Goal: Task Accomplishment & Management: Complete application form

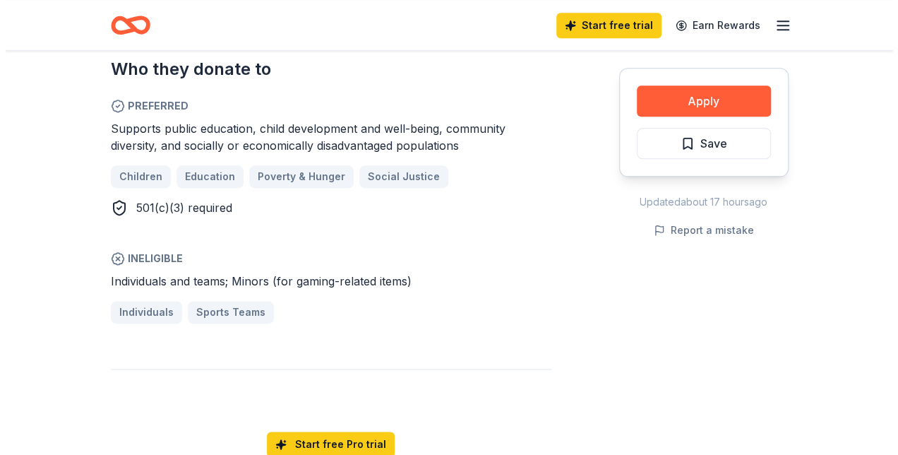
scroll to position [821, 0]
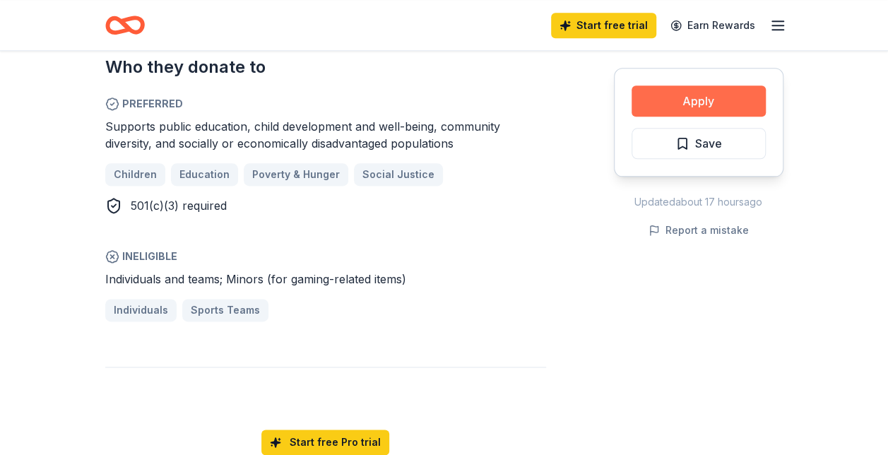
click at [669, 102] on button "Apply" at bounding box center [698, 100] width 134 height 31
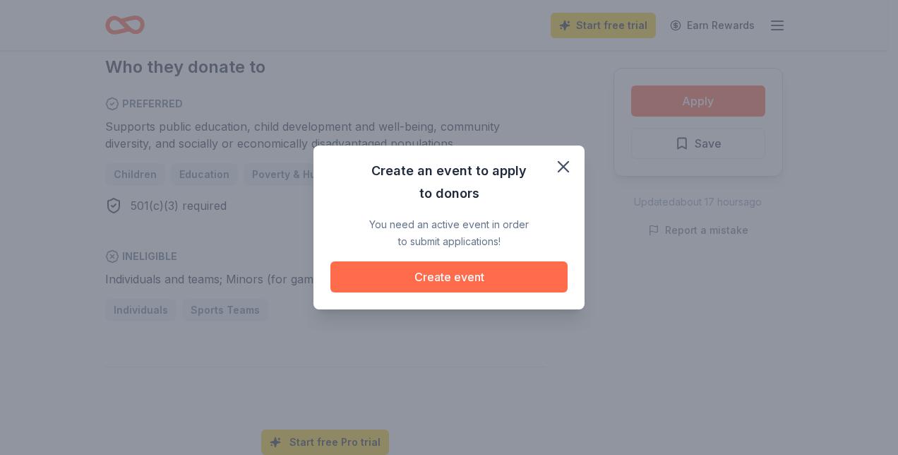
click at [491, 274] on button "Create event" at bounding box center [448, 276] width 237 height 31
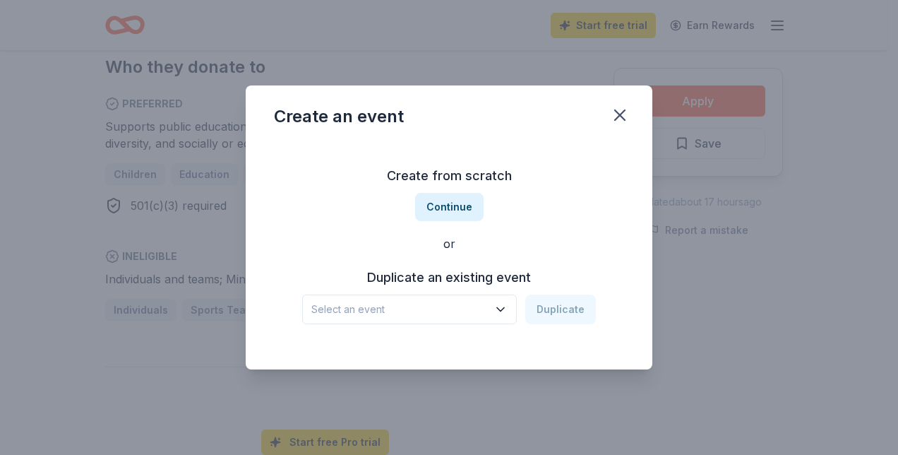
click at [450, 317] on span "Select an event" at bounding box center [399, 309] width 177 height 17
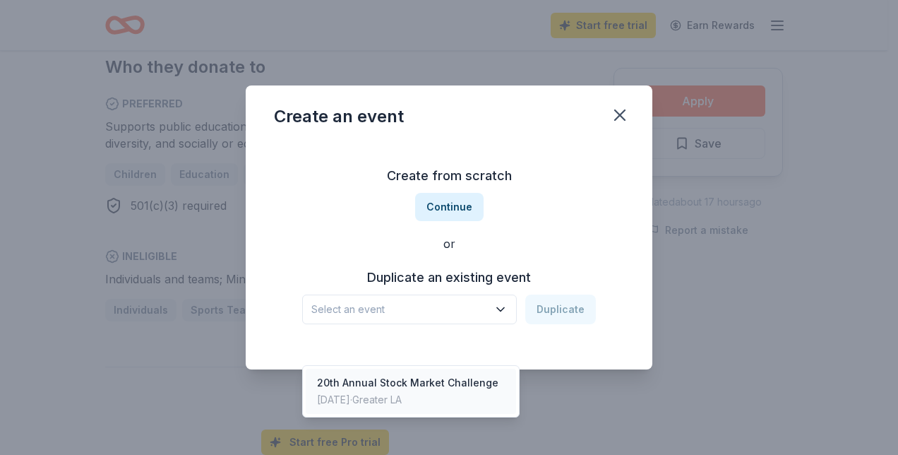
click at [437, 374] on div "20th Annual Stock Market Challenge" at bounding box center [407, 382] width 181 height 17
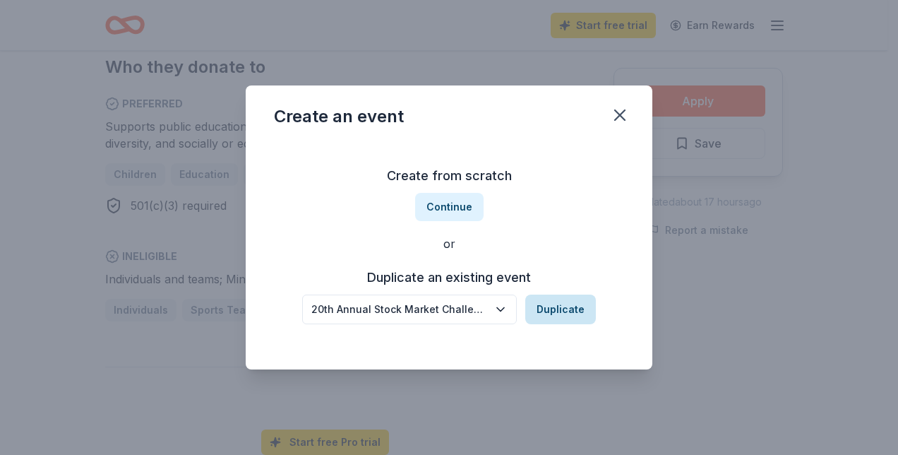
click at [548, 309] on button "Duplicate" at bounding box center [560, 309] width 71 height 30
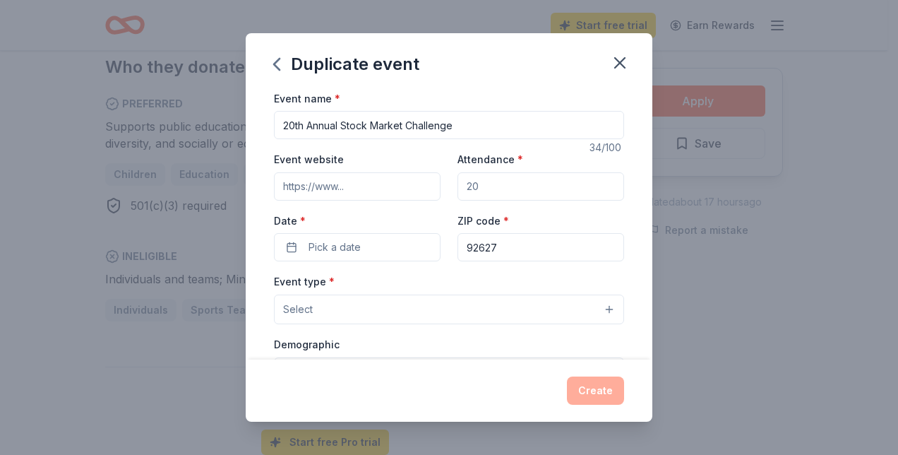
click at [346, 187] on input "Event website" at bounding box center [357, 186] width 167 height 28
paste input "[URL][DOMAIN_NAME]"
type input "[URL][DOMAIN_NAME]"
click at [484, 179] on input "Attendance *" at bounding box center [541, 186] width 167 height 28
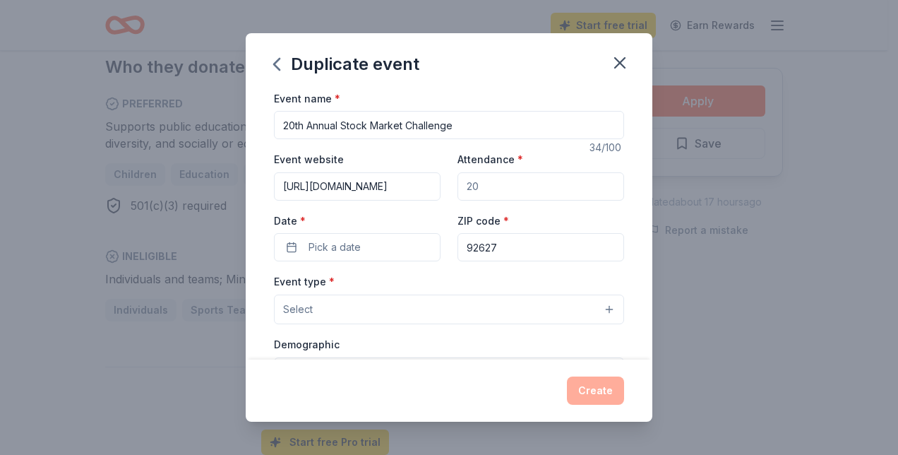
scroll to position [0, 0]
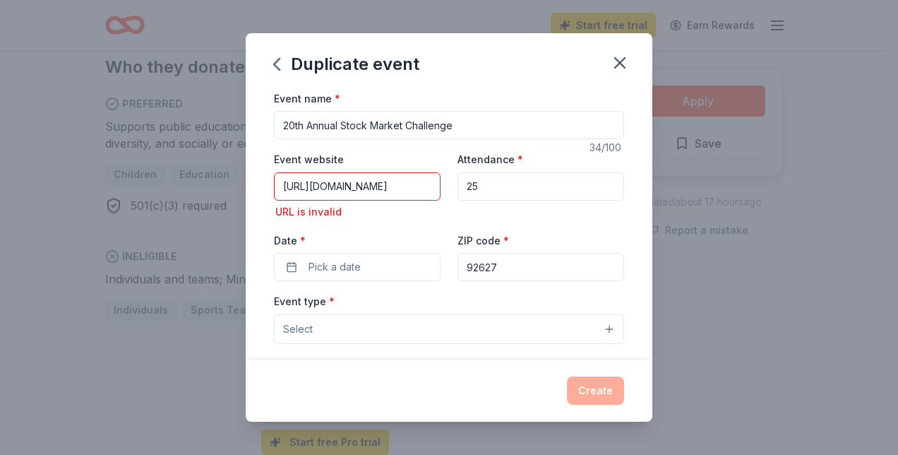
type input "2"
type input "300"
click at [374, 186] on input "[URL][DOMAIN_NAME]" at bounding box center [357, 186] width 167 height 28
click at [366, 274] on button "Pick a date" at bounding box center [357, 267] width 167 height 28
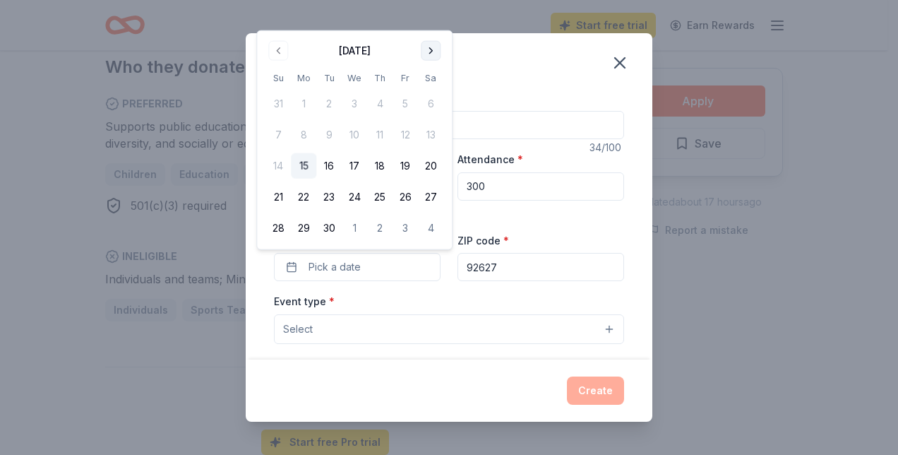
click at [423, 52] on button "Go to next month" at bounding box center [431, 51] width 20 height 20
click at [380, 134] on button "9" at bounding box center [379, 134] width 25 height 25
click at [383, 296] on div "Event type * Select" at bounding box center [449, 318] width 350 height 52
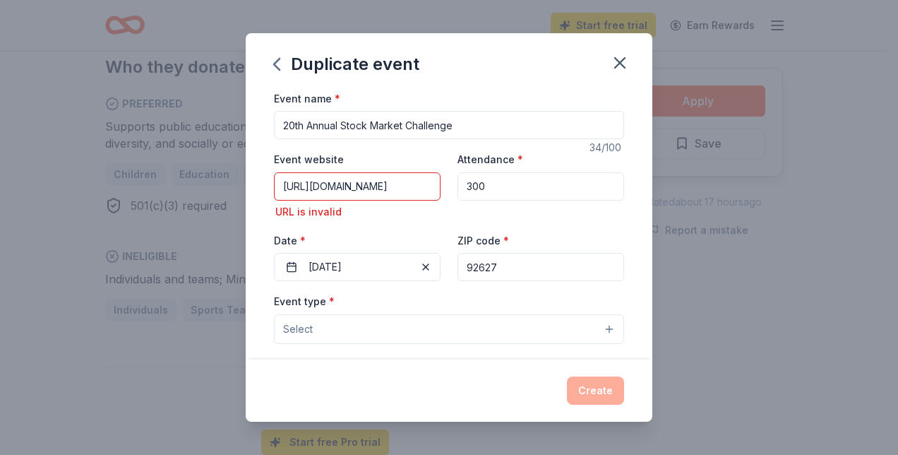
click at [379, 320] on button "Select" at bounding box center [449, 329] width 350 height 30
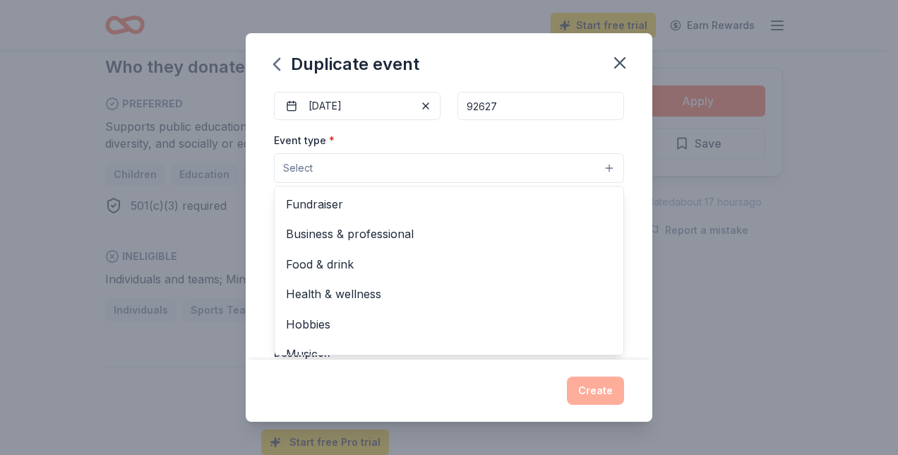
scroll to position [165, 0]
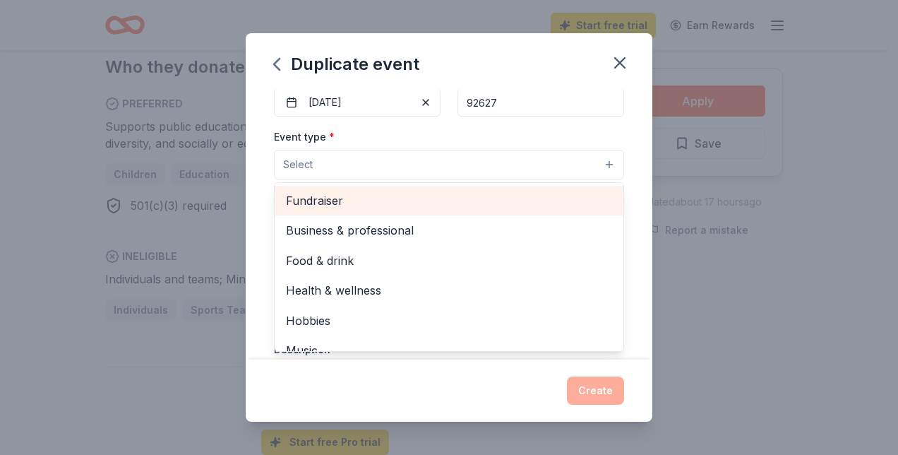
click at [353, 205] on span "Fundraiser" at bounding box center [449, 200] width 326 height 18
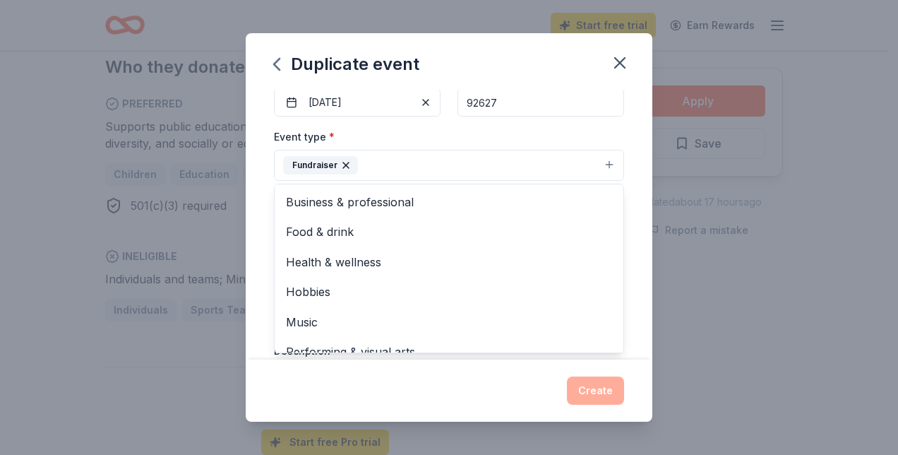
click at [637, 261] on div "Event name * 20th Annual Stock Market Challenge 34 /100 Event website [URL][DOM…" at bounding box center [449, 225] width 407 height 270
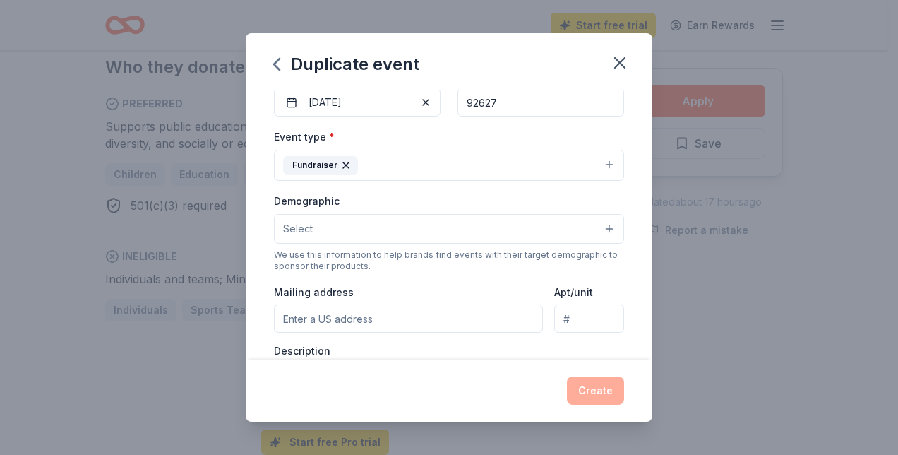
click at [380, 226] on button "Select" at bounding box center [449, 229] width 350 height 30
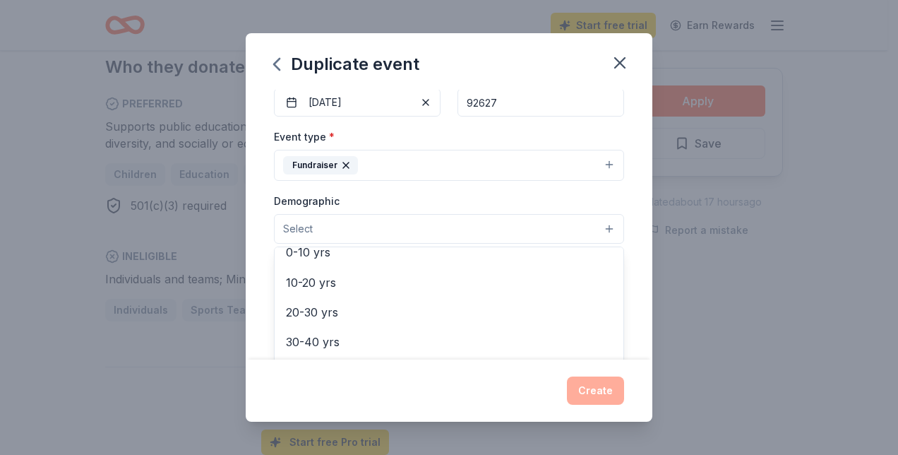
scroll to position [117, 0]
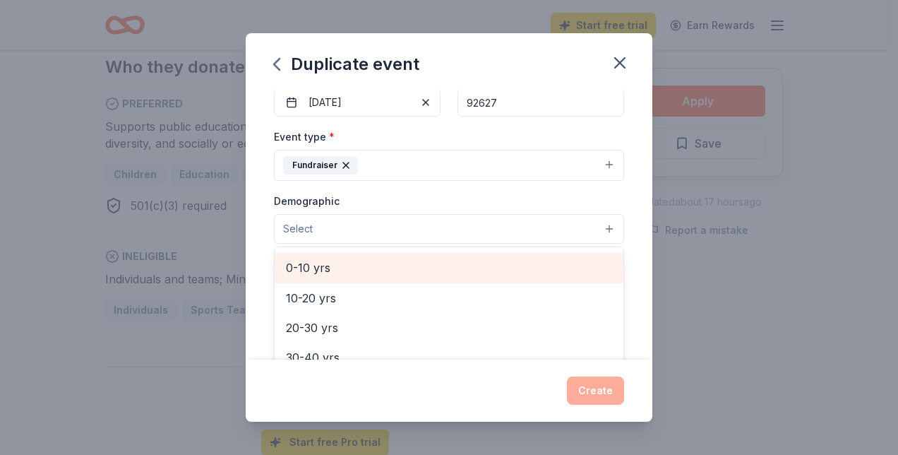
click at [350, 268] on span "0-10 yrs" at bounding box center [449, 267] width 326 height 18
click at [350, 268] on span "10-20 yrs" at bounding box center [449, 269] width 326 height 18
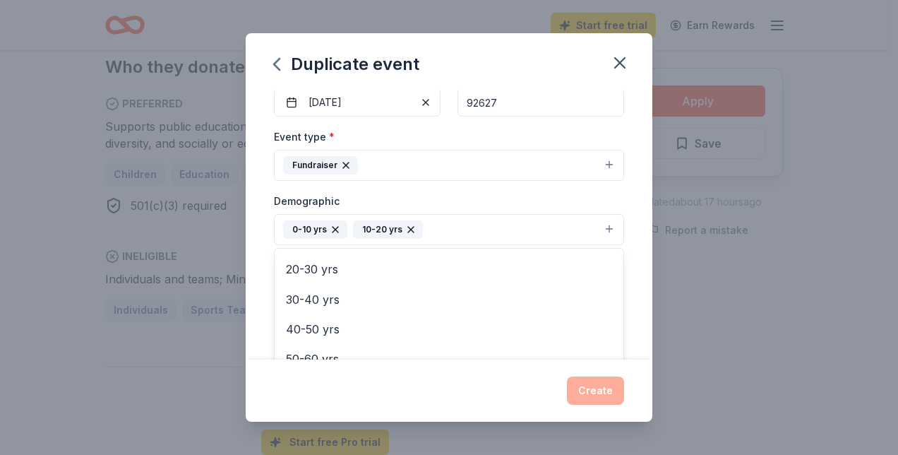
click at [467, 201] on div "Demographic 0-10 yrs 10-20 yrs All genders Mostly men Mostly women All ages [DE…" at bounding box center [449, 218] width 350 height 53
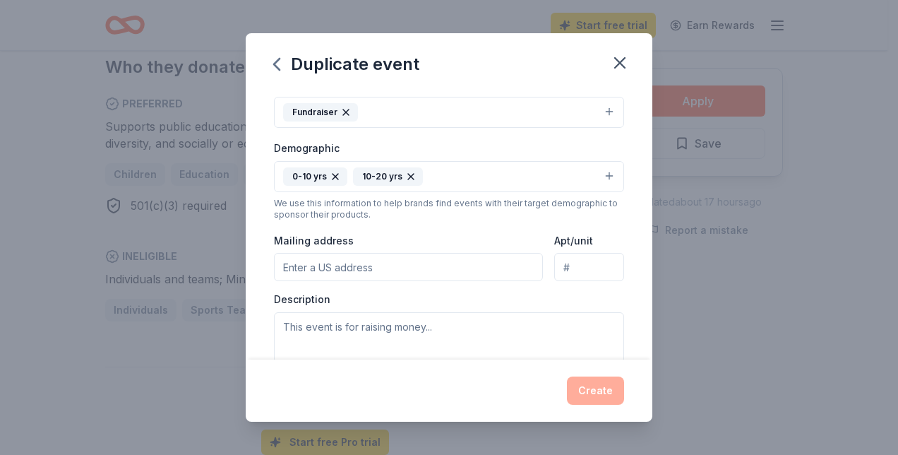
scroll to position [218, 0]
click at [405, 173] on icon "button" at bounding box center [410, 175] width 11 height 11
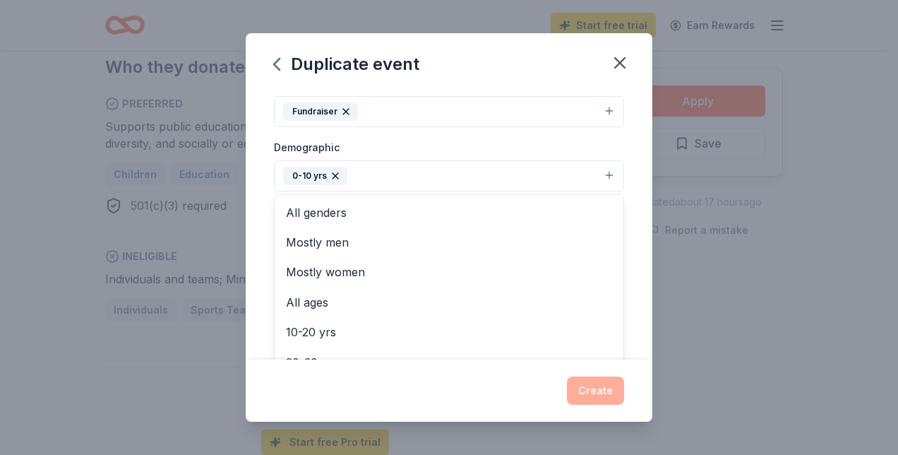
click at [338, 170] on icon "button" at bounding box center [335, 175] width 11 height 11
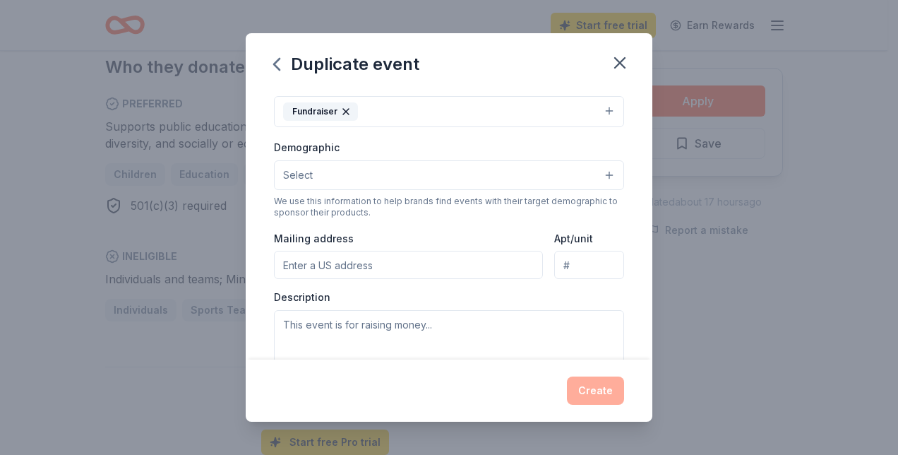
click at [426, 165] on button "Select" at bounding box center [449, 175] width 350 height 30
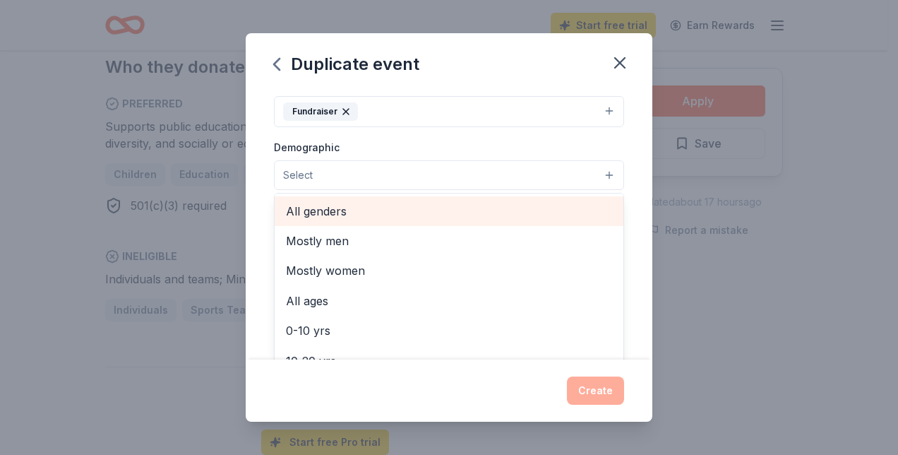
click at [369, 212] on span "All genders" at bounding box center [449, 211] width 326 height 18
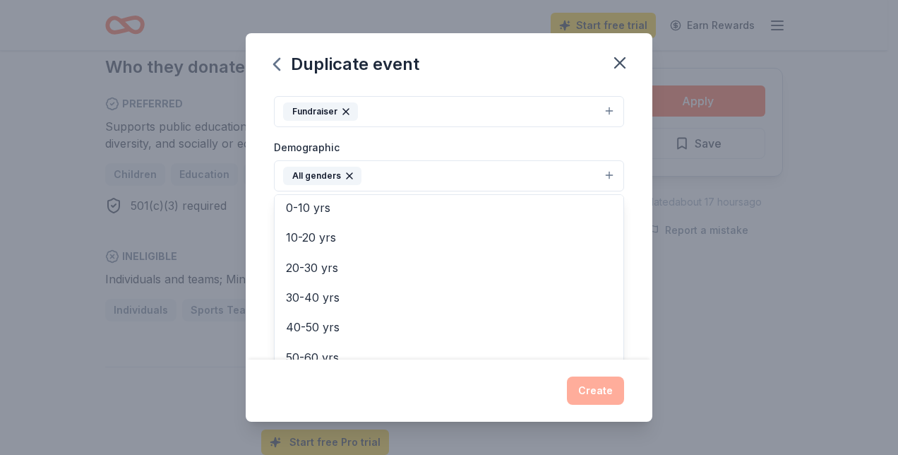
scroll to position [102, 0]
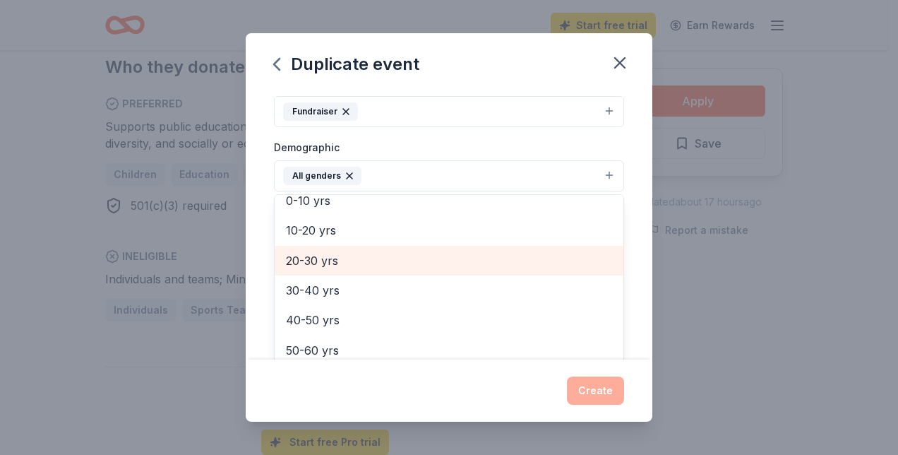
click at [371, 256] on span "20-30 yrs" at bounding box center [449, 260] width 326 height 18
click at [362, 260] on span "30-40 yrs" at bounding box center [449, 260] width 326 height 18
click at [362, 260] on span "40-50 yrs" at bounding box center [449, 260] width 326 height 18
click at [362, 260] on span "50-60 yrs" at bounding box center [449, 260] width 326 height 18
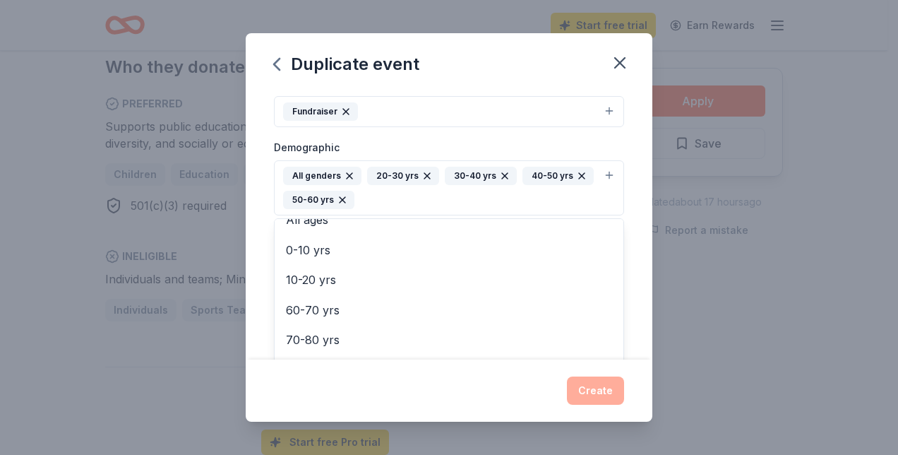
click at [617, 235] on div "Event name * 20th Annual Stock Market Challenge 34 /100 Event website [URL][DOM…" at bounding box center [449, 225] width 407 height 270
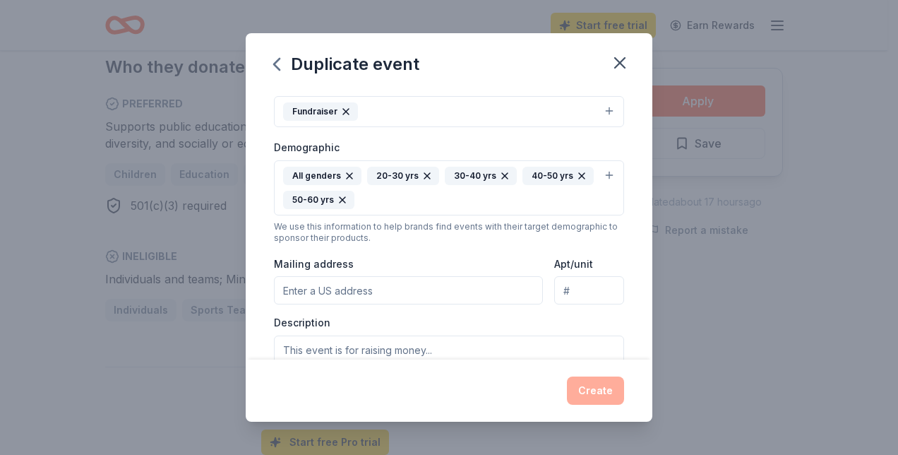
click at [425, 289] on input "Mailing address" at bounding box center [408, 290] width 269 height 28
type input "[STREET_ADDRESS]"
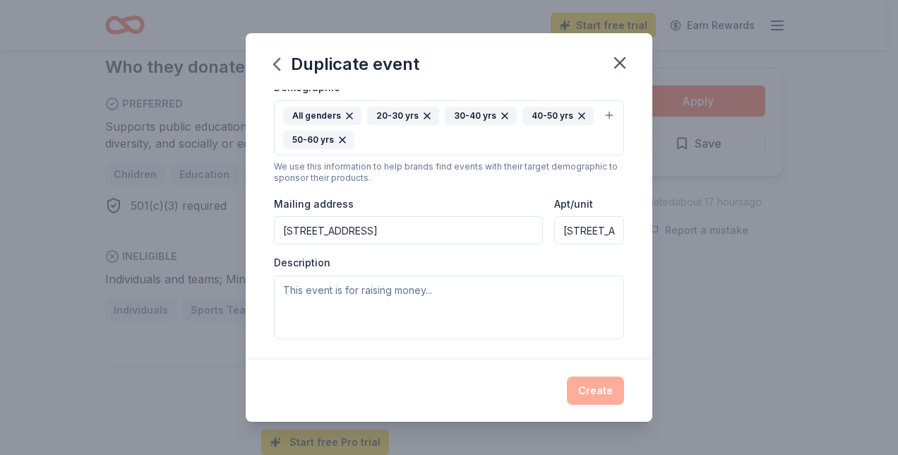
scroll to position [0, 14]
drag, startPoint x: 554, startPoint y: 226, endPoint x: 620, endPoint y: 232, distance: 65.9
click at [620, 232] on div "Event name * 20th Annual Stock Market Challenge 34 /100 Event website [URL][DOM…" at bounding box center [449, 225] width 407 height 270
type input "Ste. 202"
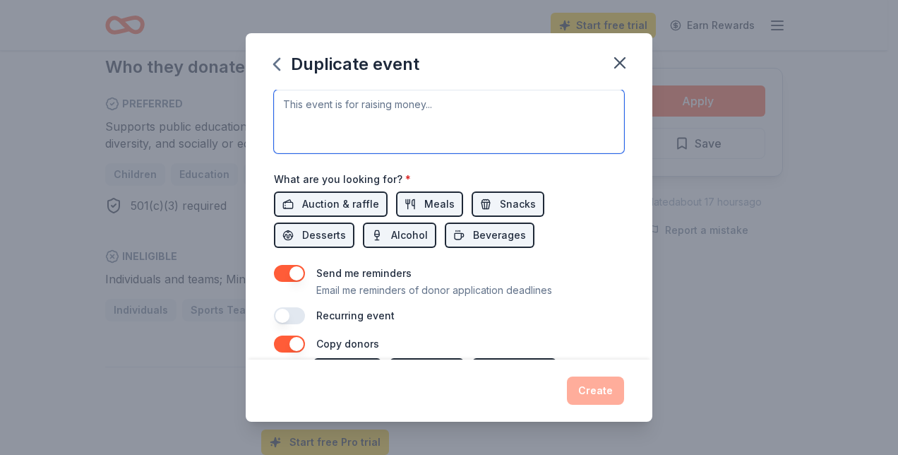
scroll to position [465, 0]
click at [352, 198] on span "Auction & raffle" at bounding box center [340, 203] width 77 height 17
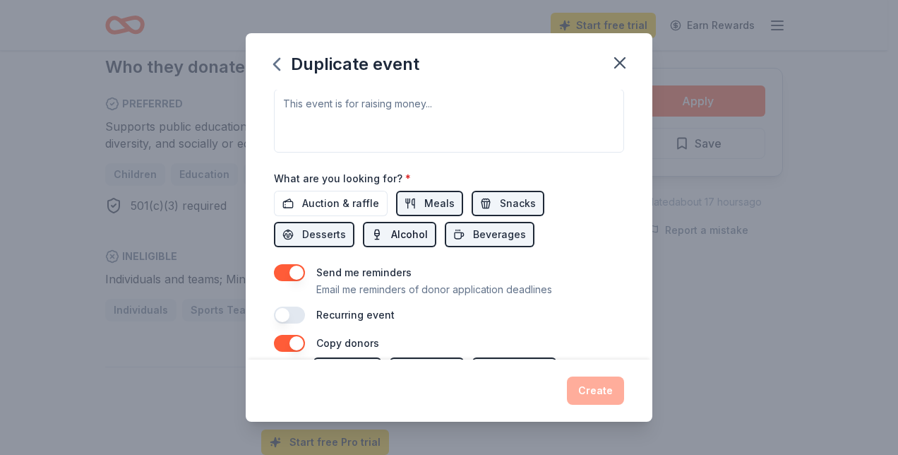
click at [398, 230] on span "Alcohol" at bounding box center [409, 234] width 37 height 17
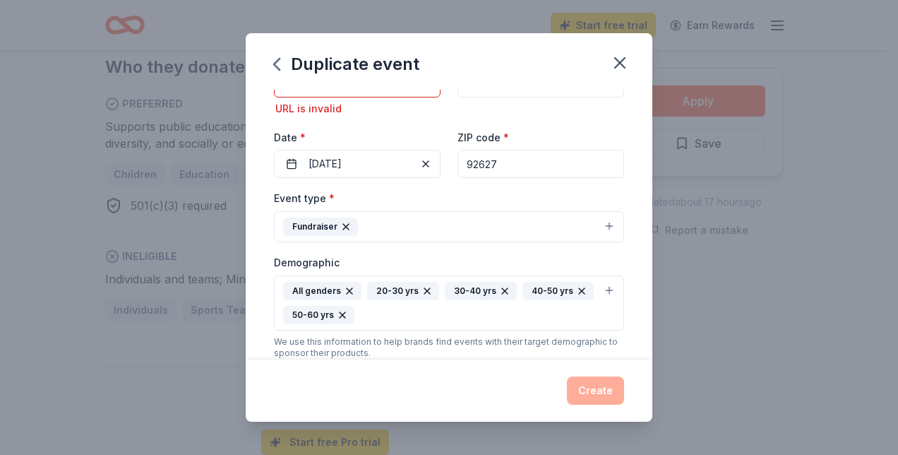
scroll to position [0, 0]
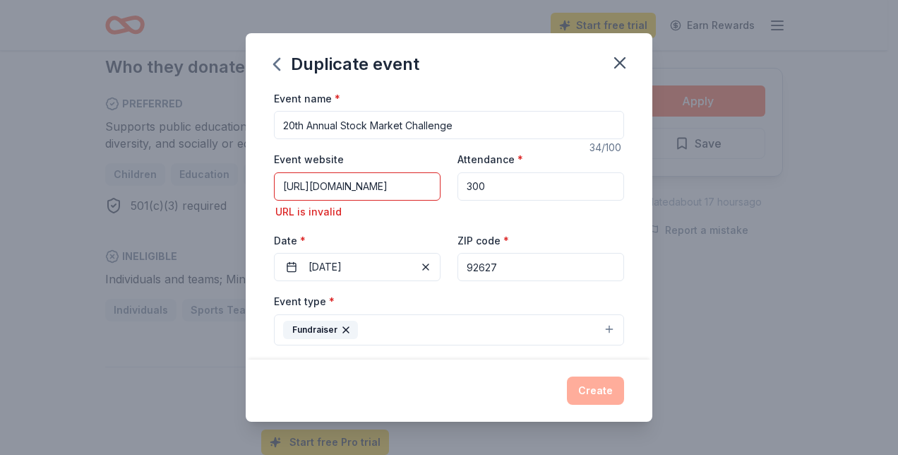
click at [367, 187] on input "[URL][DOMAIN_NAME]" at bounding box center [357, 186] width 167 height 28
drag, startPoint x: 315, startPoint y: 188, endPoint x: 265, endPoint y: 187, distance: 50.1
click at [265, 187] on div "Event name * 20th Annual Stock Market Challenge 34 /100 Event website [URL][DOM…" at bounding box center [449, 225] width 407 height 270
drag, startPoint x: 280, startPoint y: 191, endPoint x: 510, endPoint y: 233, distance: 233.9
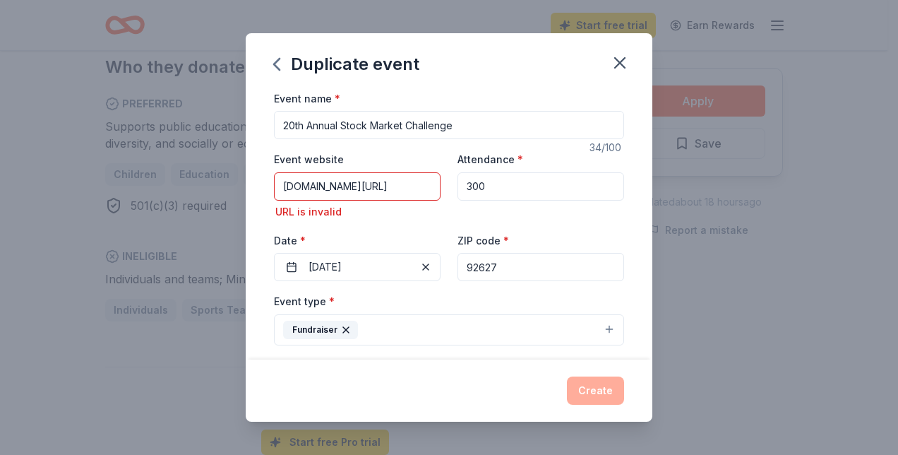
click at [510, 233] on div "Event website [DOMAIN_NAME][URL] URL is invalid Attendance * 300 Date * [DATE] …" at bounding box center [449, 215] width 350 height 131
paste input "[URL][DOMAIN_NAME]"
type input "[URL][DOMAIN_NAME]"
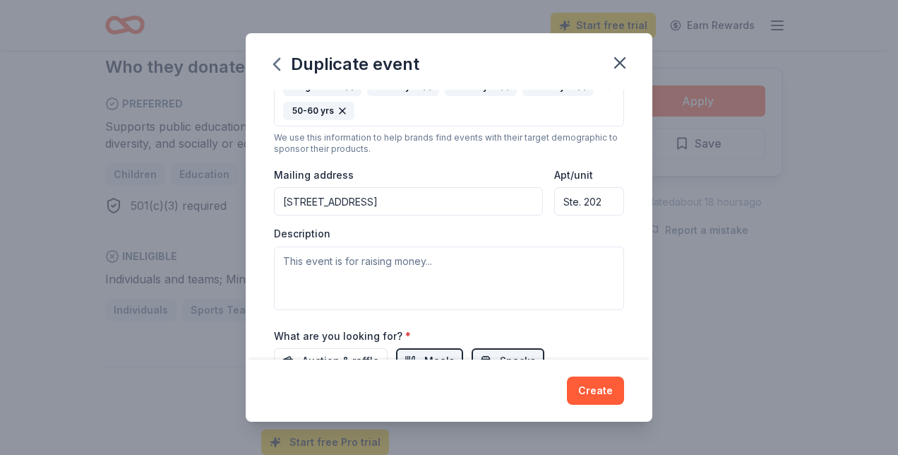
scroll to position [288, 0]
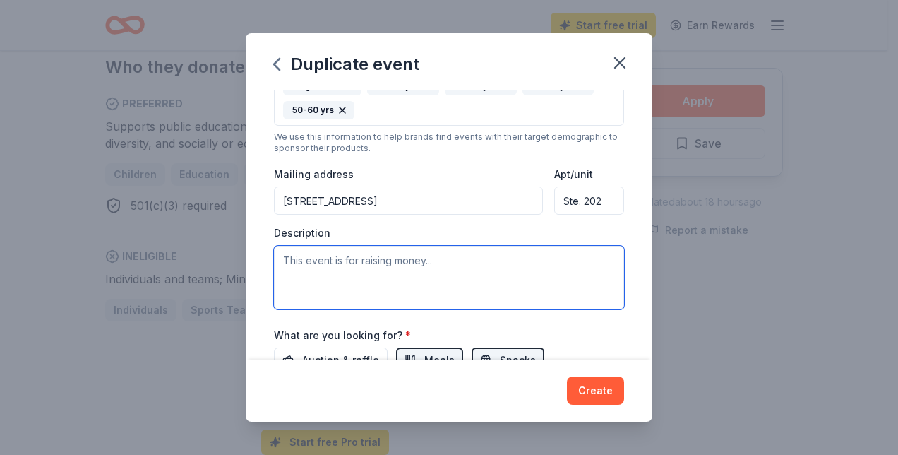
click at [328, 256] on textarea at bounding box center [449, 278] width 350 height 64
paste textarea "REGISTRATION & NETWORKING 5:30PM OPENING BELL 6:45 PM | CLOSING BELL 8:00PM The…"
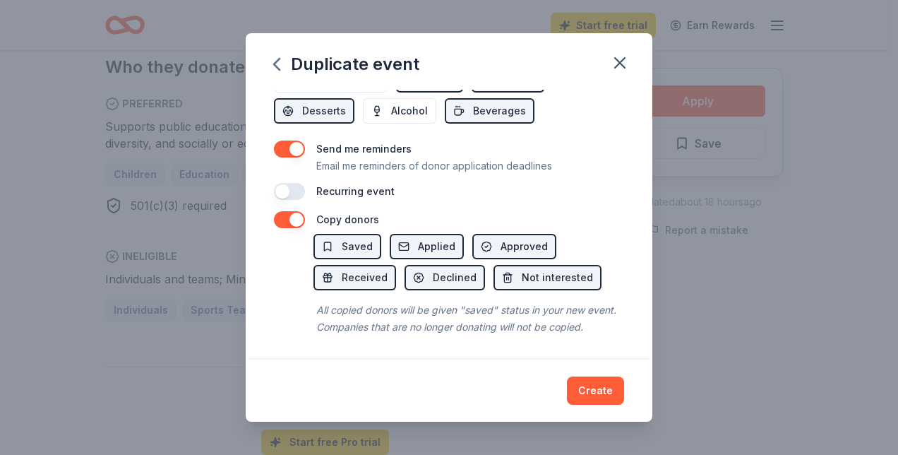
scroll to position [582, 0]
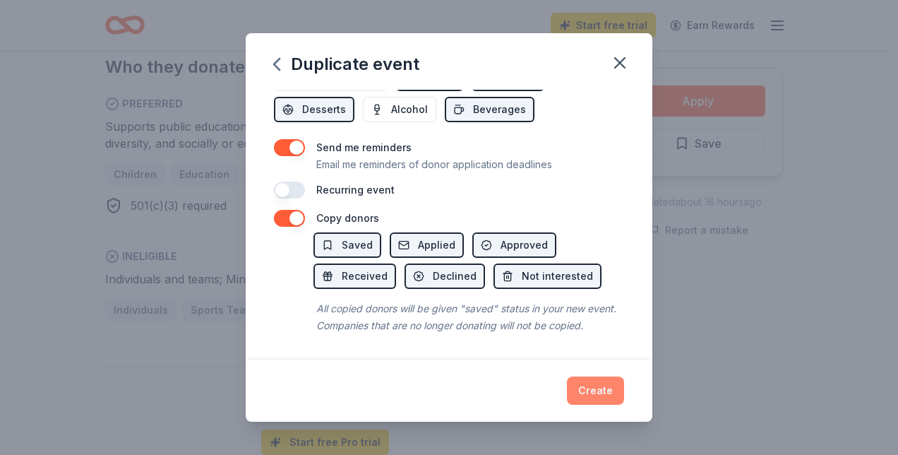
type textarea "REGISTRATION & NETWORKING 5:30PM OPENING BELL 6:45 PM | CLOSING BELL 8:00PM The…"
click at [584, 390] on button "Create" at bounding box center [595, 390] width 57 height 28
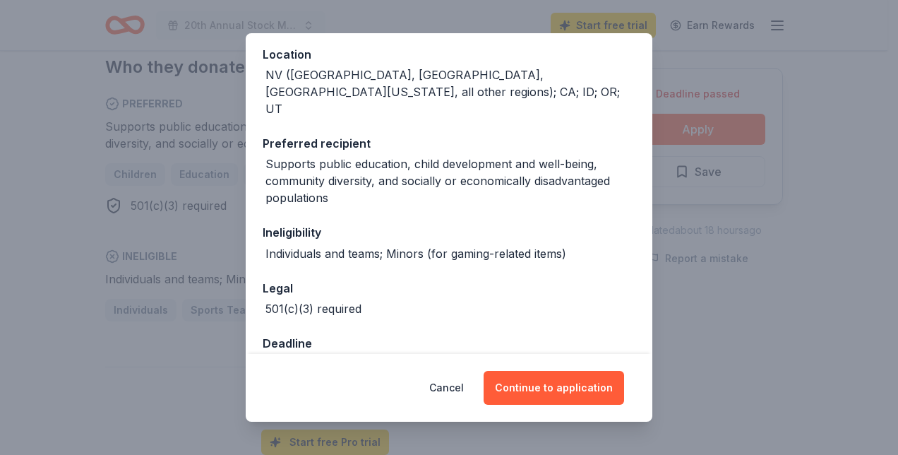
scroll to position [179, 0]
